Goal: Task Accomplishment & Management: Manage account settings

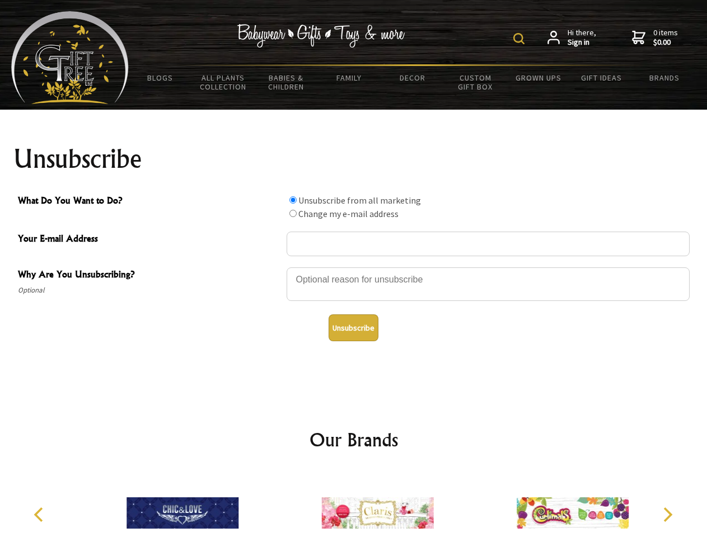
click at [521, 39] on img at bounding box center [518, 38] width 11 height 11
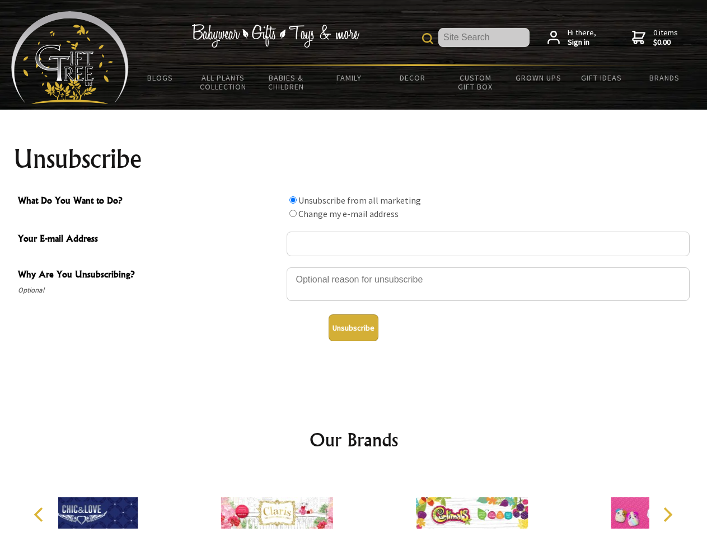
click at [354, 267] on div at bounding box center [488, 285] width 403 height 39
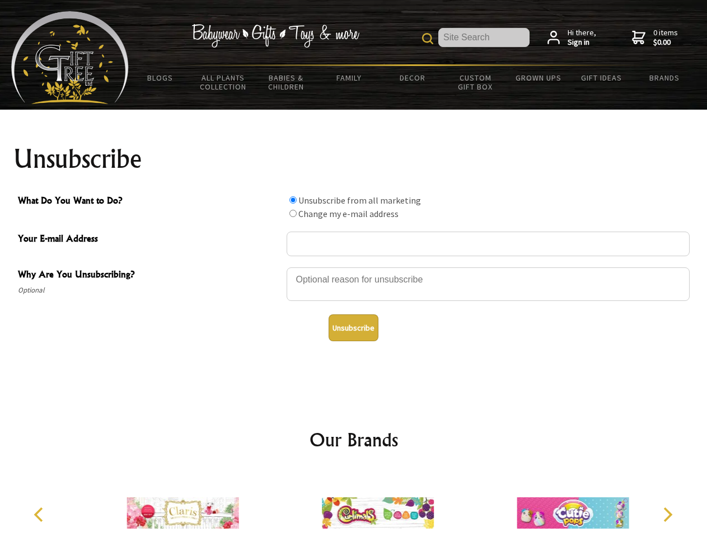
click at [293, 200] on input "What Do You Want to Do?" at bounding box center [292, 200] width 7 height 7
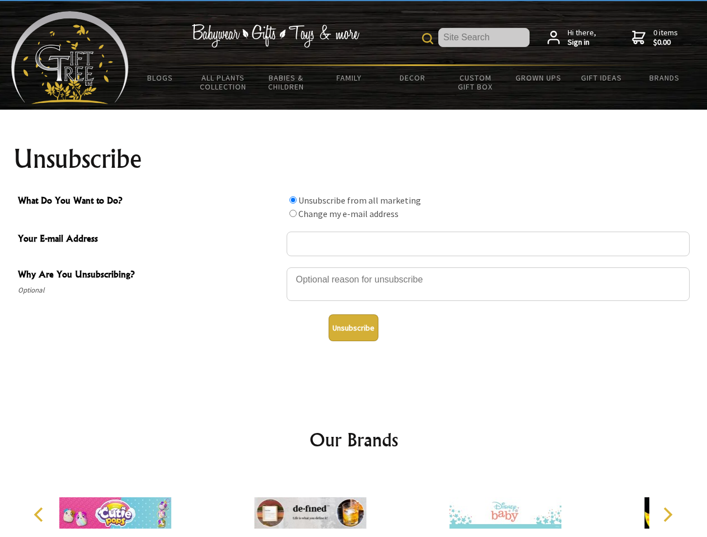
click at [293, 213] on input "What Do You Want to Do?" at bounding box center [292, 213] width 7 height 7
radio input "true"
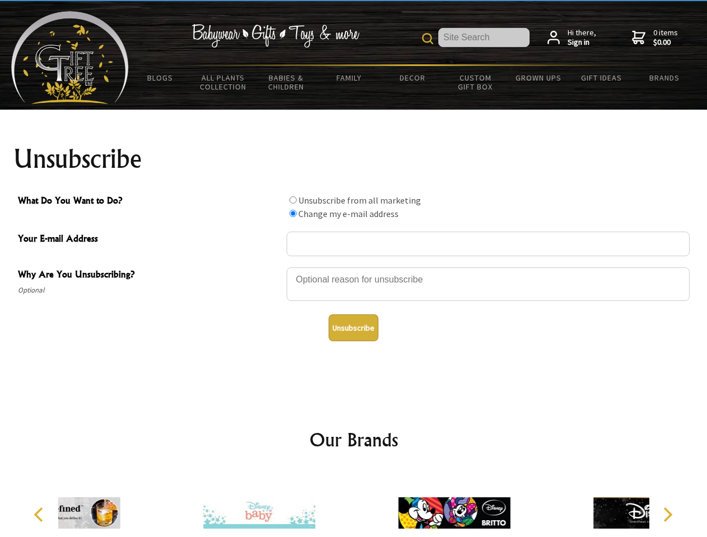
click at [353, 328] on button "Unsubscribe" at bounding box center [354, 328] width 50 height 27
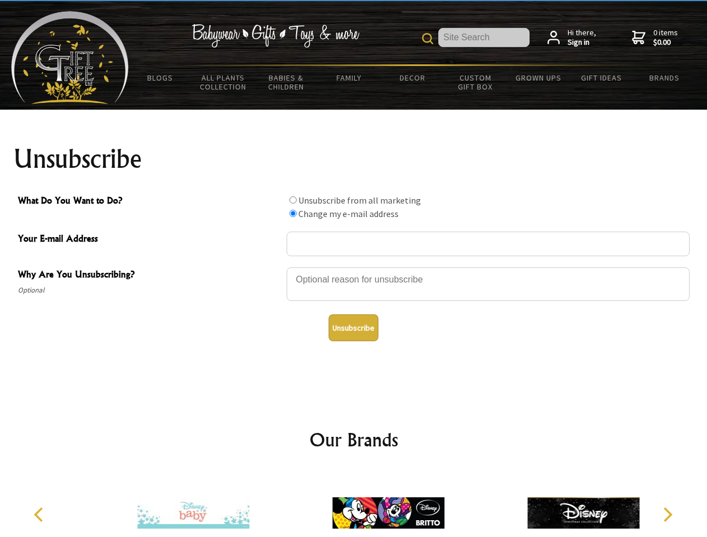
click at [40, 515] on icon "Previous" at bounding box center [39, 515] width 15 height 15
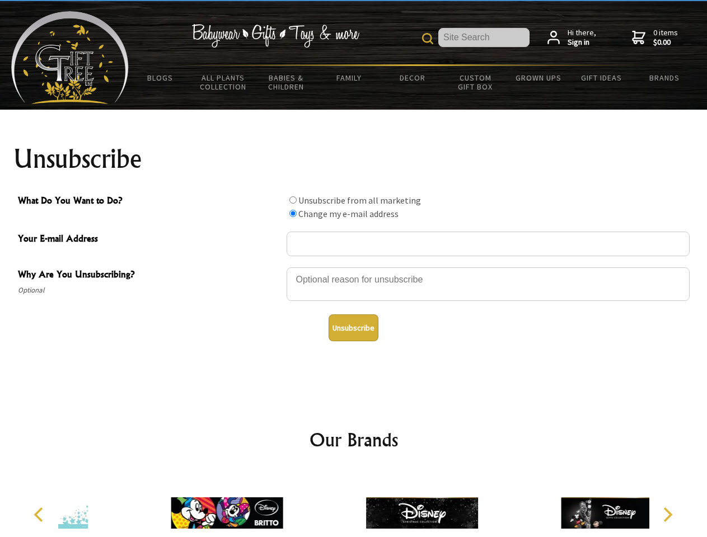
click at [667, 515] on icon "Next" at bounding box center [667, 515] width 15 height 15
